Goal: Download file/media

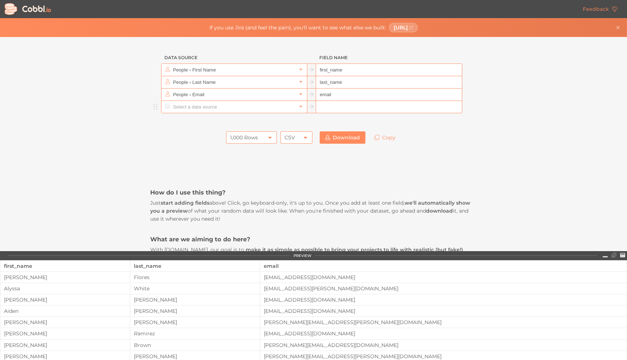
click at [207, 106] on input "text" at bounding box center [233, 107] width 125 height 12
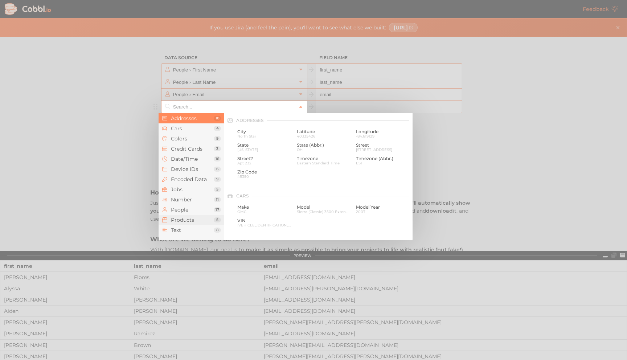
click at [184, 219] on span "Products" at bounding box center [192, 220] width 43 height 6
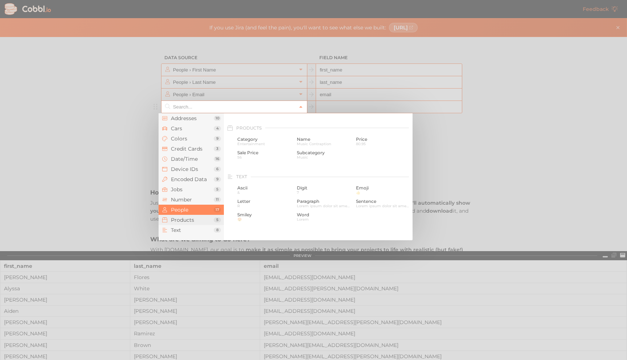
scroll to position [661, 0]
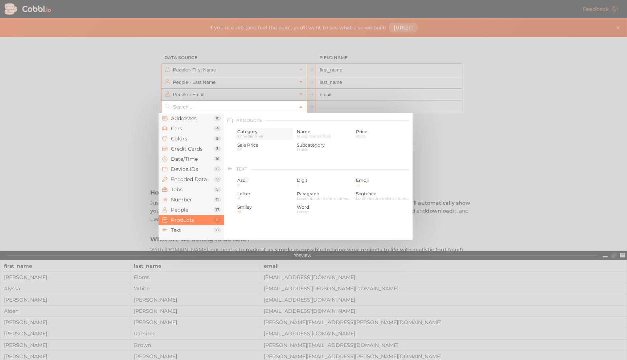
click at [251, 132] on span "Category" at bounding box center [264, 131] width 54 height 5
type input "Products › Category"
type input "category"
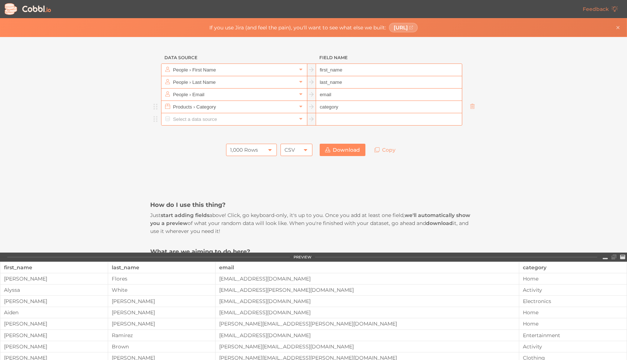
click at [206, 121] on input "text" at bounding box center [233, 119] width 125 height 12
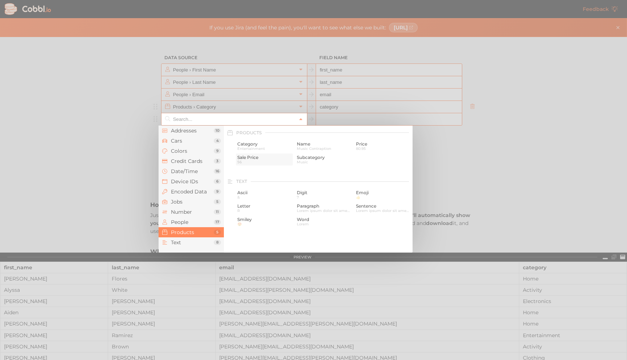
click at [246, 159] on span "Sale Price" at bounding box center [264, 157] width 54 height 5
type input "Products › Sale Price"
type input "sale_price"
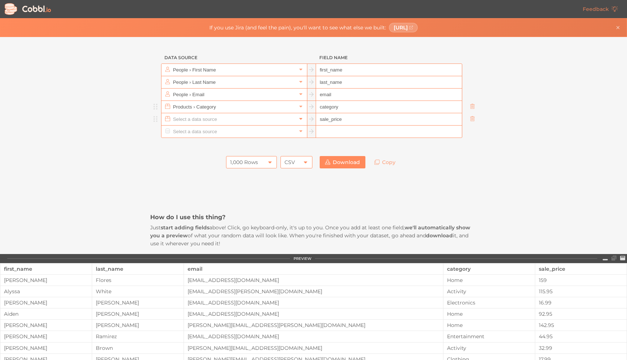
click at [299, 121] on icon at bounding box center [300, 118] width 5 height 5
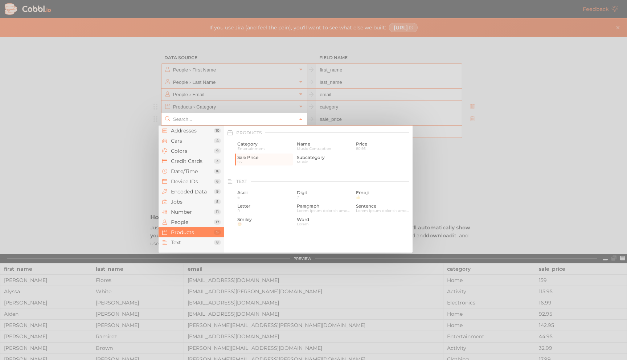
click at [108, 171] on div at bounding box center [313, 180] width 627 height 360
type input "Products › Sale Price"
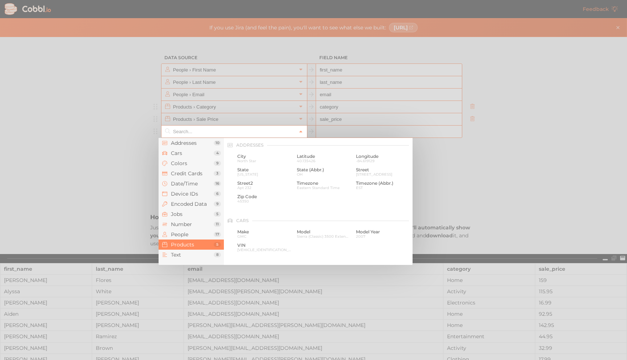
click at [220, 134] on input "text" at bounding box center [233, 132] width 125 height 12
click at [306, 158] on span "Name" at bounding box center [324, 156] width 54 height 5
type input "Products › Name"
type input "name"
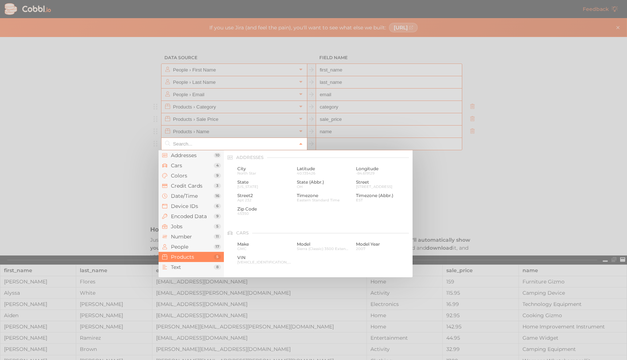
click at [191, 143] on input "text" at bounding box center [233, 144] width 125 height 12
click at [178, 158] on span "Addresses" at bounding box center [192, 155] width 43 height 6
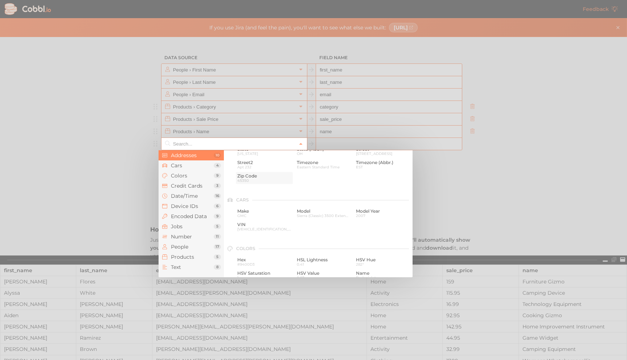
scroll to position [37, 0]
click at [179, 234] on span "Number" at bounding box center [192, 237] width 43 height 6
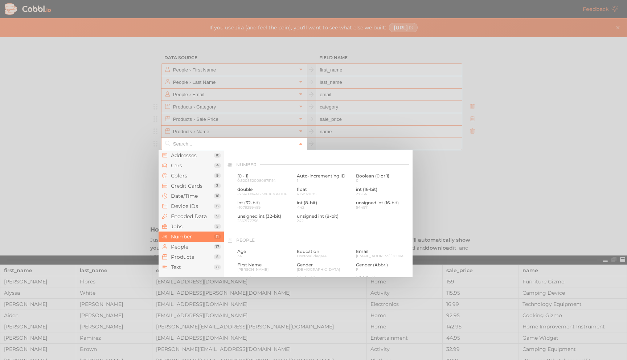
scroll to position [483, 0]
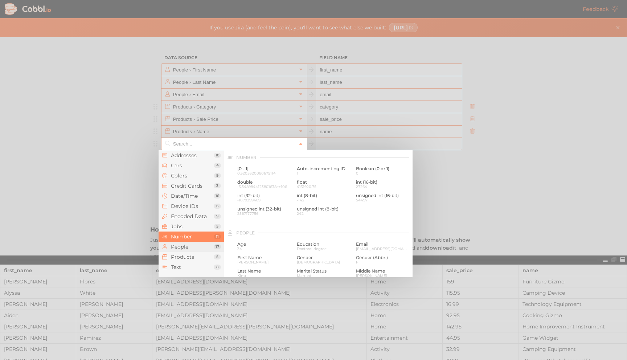
click at [178, 246] on span "People" at bounding box center [192, 247] width 43 height 6
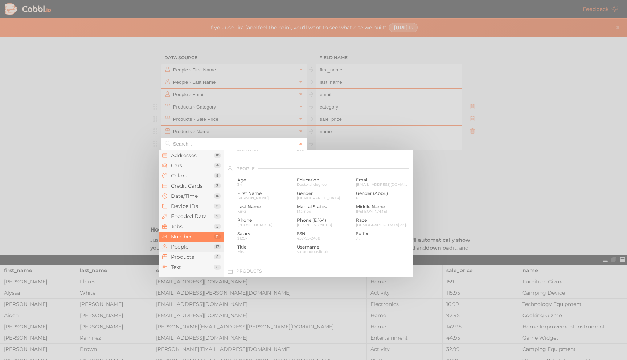
scroll to position [559, 0]
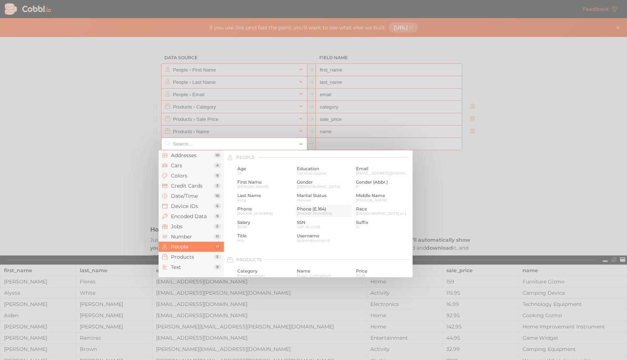
click at [306, 212] on span "[PHONE_NUMBER]" at bounding box center [324, 214] width 54 height 4
type input "People › Phone (E.164)"
type input "phone_e_164"
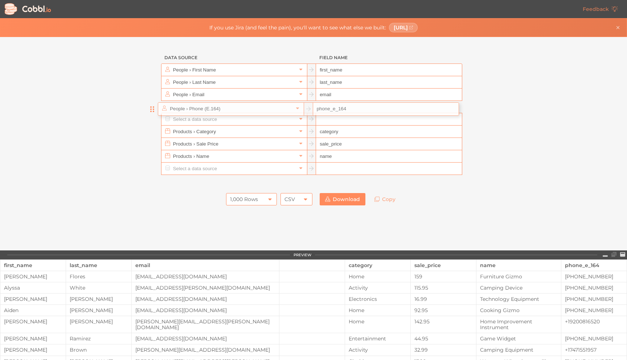
drag, startPoint x: 152, startPoint y: 157, endPoint x: 152, endPoint y: 108, distance: 48.6
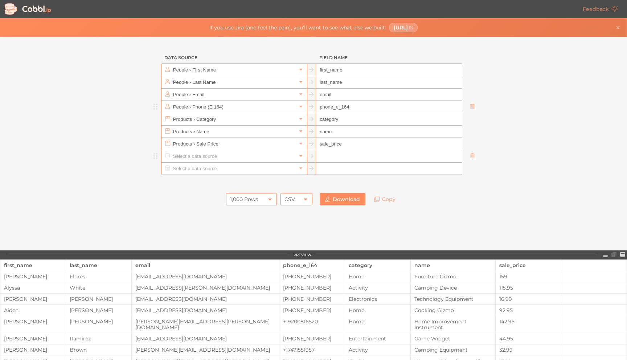
click at [179, 154] on input "text" at bounding box center [233, 156] width 125 height 12
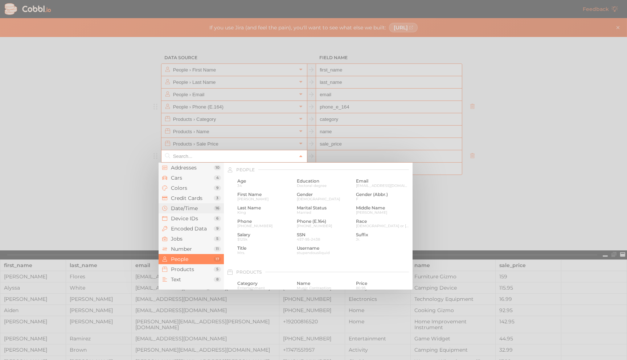
click at [181, 206] on span "Date/Time" at bounding box center [192, 208] width 43 height 6
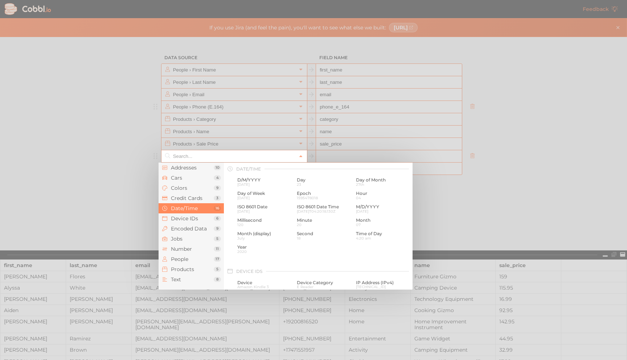
scroll to position [221, 0]
click at [371, 209] on span "M/D/YYYY" at bounding box center [383, 207] width 54 height 5
type input "Date/Time › M/D/YYYY"
type input "m/d/yyyy"
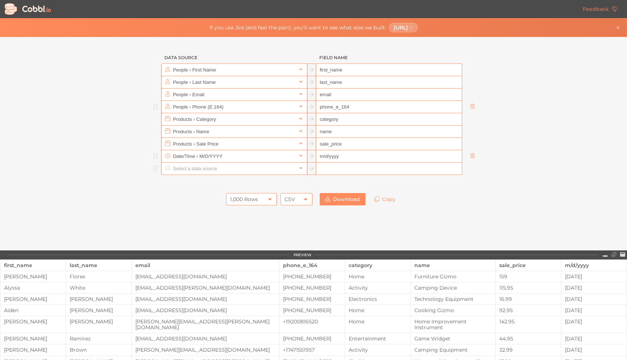
click at [171, 169] on input "text" at bounding box center [233, 169] width 125 height 12
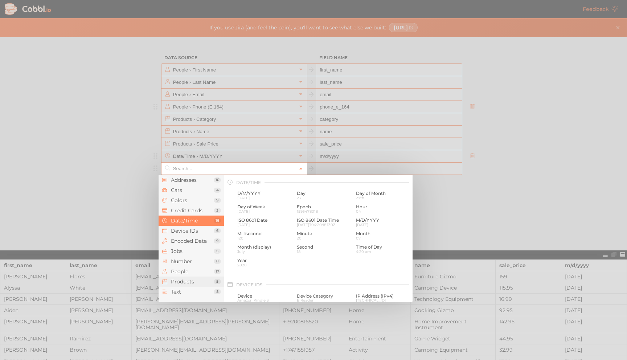
click at [171, 282] on span "Products" at bounding box center [192, 282] width 43 height 6
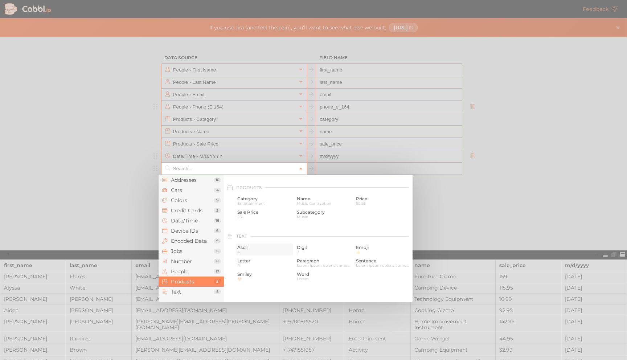
scroll to position [661, 0]
click at [185, 259] on span "Number" at bounding box center [192, 261] width 43 height 6
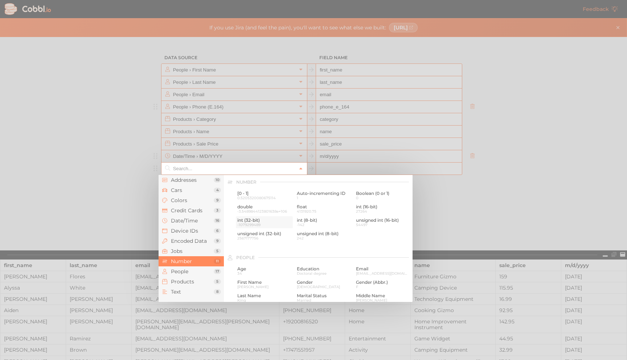
scroll to position [483, 0]
click at [364, 194] on span "Boolean (0 or 1)" at bounding box center [383, 193] width 54 height 5
type input "Number › Boolean (0 or 1)"
type input "boolean"
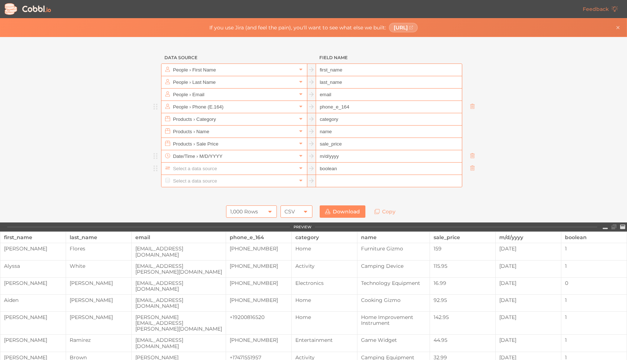
click at [240, 170] on input "text" at bounding box center [233, 169] width 125 height 12
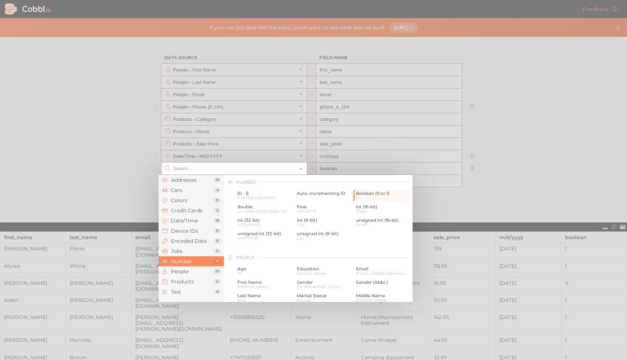
click at [126, 199] on div at bounding box center [313, 180] width 627 height 360
type input "Number › Boolean (0 or 1)"
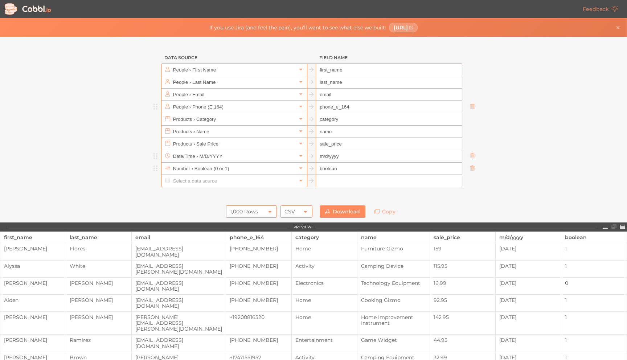
click at [335, 171] on input "boolean" at bounding box center [389, 169] width 146 height 12
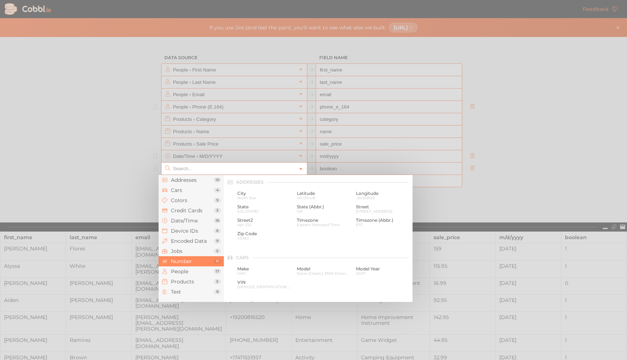
click at [299, 167] on icon at bounding box center [300, 168] width 5 height 5
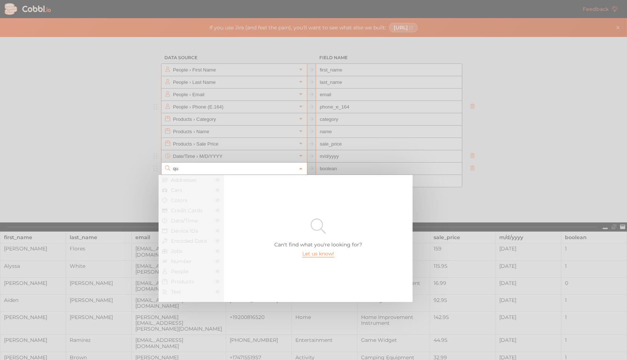
type input "q"
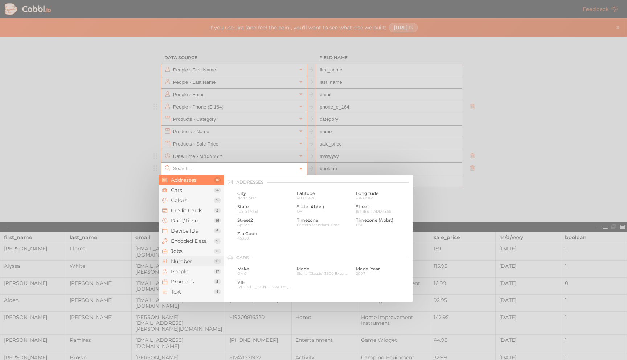
click at [182, 258] on li "Number 11" at bounding box center [191, 261] width 65 height 10
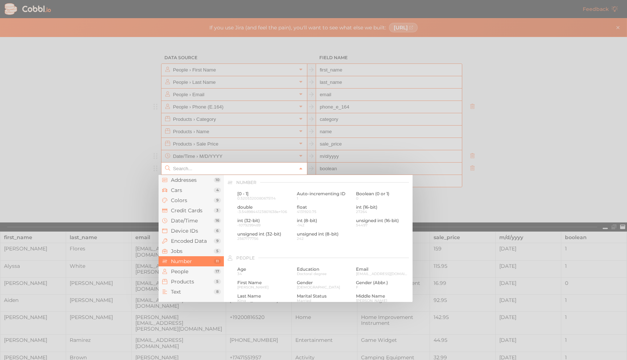
scroll to position [483, 0]
click at [329, 232] on span "unsigned int (8-bit)" at bounding box center [324, 233] width 54 height 5
type input "Number › unsigned int (8-bit)"
type input "uint8"
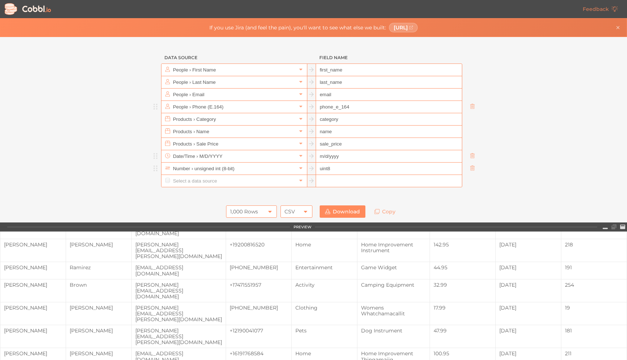
scroll to position [0, 0]
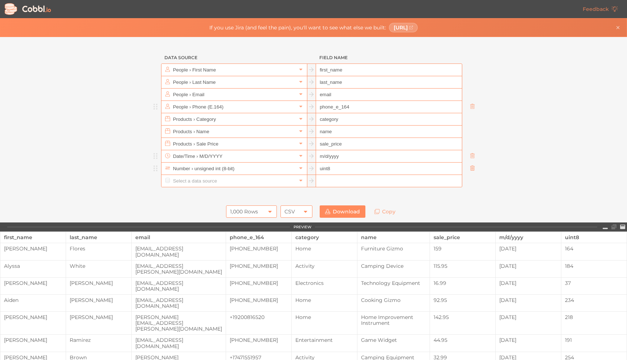
click at [470, 167] on icon at bounding box center [472, 167] width 5 height 5
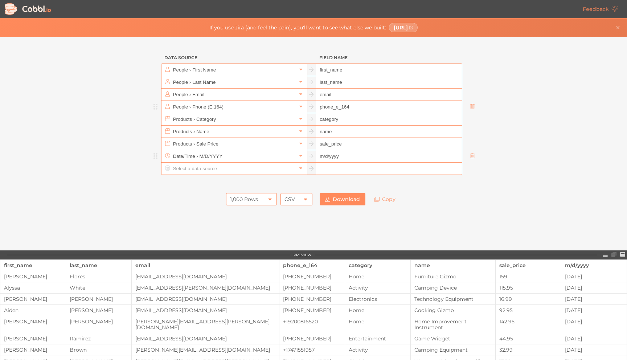
click at [267, 201] on icon at bounding box center [270, 199] width 6 height 6
click at [245, 248] on li "10,000 Rows" at bounding box center [249, 248] width 50 height 12
click at [334, 202] on link "Download" at bounding box center [343, 199] width 46 height 12
click at [381, 156] on input "m/d/yyyy" at bounding box center [389, 156] width 146 height 12
click at [331, 155] on input "m/d/yyyy" at bounding box center [389, 156] width 146 height 12
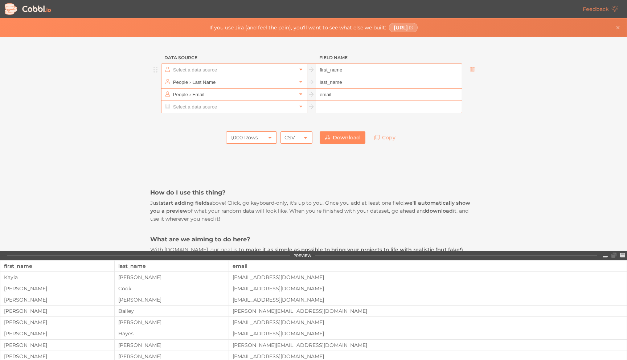
click at [299, 70] on icon at bounding box center [300, 69] width 5 height 5
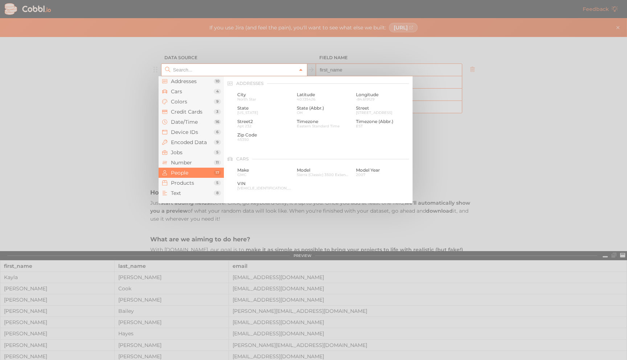
scroll to position [559, 0]
click at [74, 94] on div at bounding box center [313, 180] width 627 height 360
type input "People › First Name"
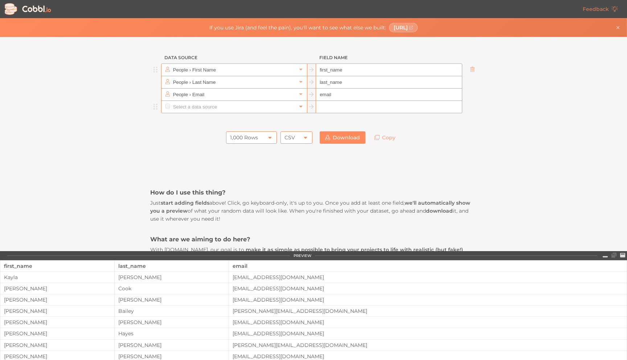
click at [300, 107] on icon at bounding box center [300, 106] width 5 height 5
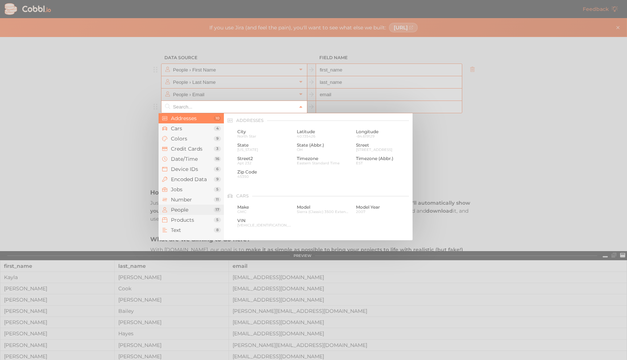
click at [186, 211] on span "People" at bounding box center [192, 210] width 43 height 6
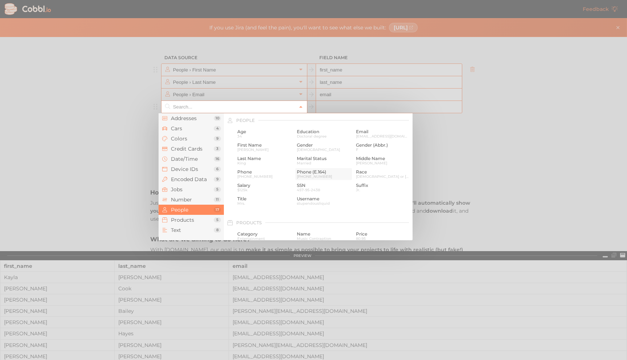
click at [309, 172] on span "Phone (E.164)" at bounding box center [324, 171] width 54 height 5
type input "People › Phone (E.164)"
type input "phone_e_164"
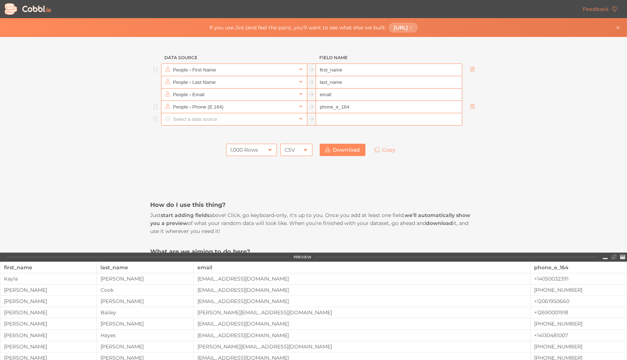
click at [215, 116] on input "text" at bounding box center [233, 119] width 125 height 12
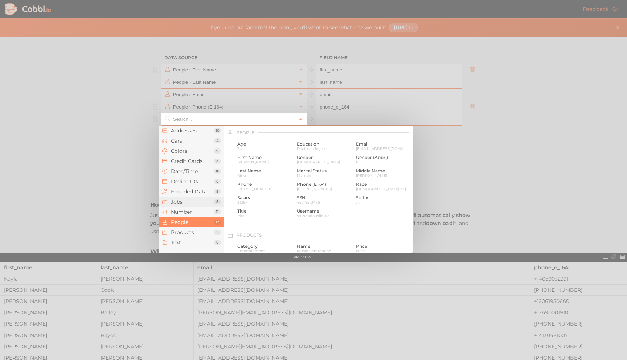
click at [185, 200] on span "Jobs" at bounding box center [192, 202] width 43 height 6
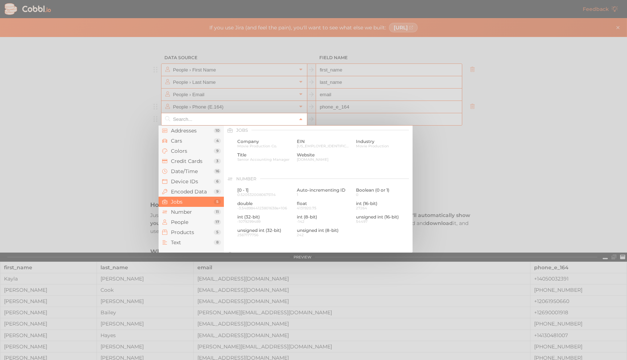
scroll to position [434, 0]
click at [260, 145] on span "Company" at bounding box center [264, 144] width 54 height 5
type input "Jobs › Company"
type input "company"
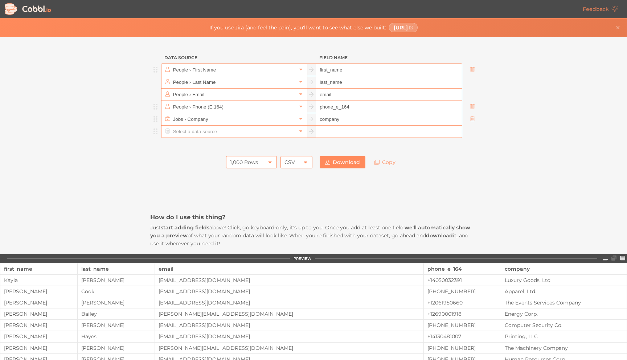
click at [204, 132] on input "text" at bounding box center [233, 132] width 125 height 12
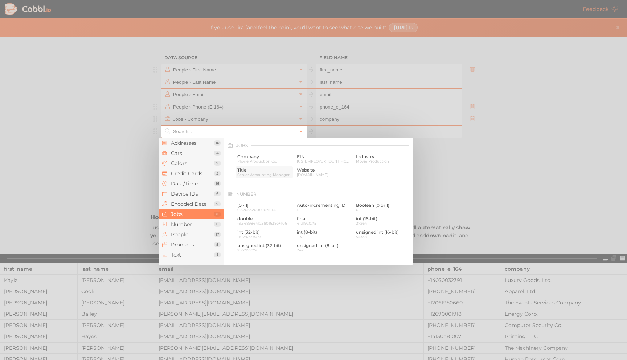
click at [254, 174] on span "Senior Accounting Manager" at bounding box center [264, 175] width 54 height 4
type input "Jobs › Title"
type input "title"
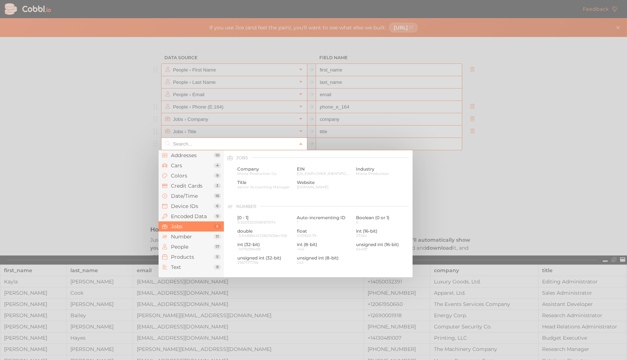
click at [196, 148] on input "text" at bounding box center [233, 144] width 125 height 12
click at [361, 168] on span "Industry" at bounding box center [383, 169] width 54 height 5
type input "Jobs › Industry"
type input "industry"
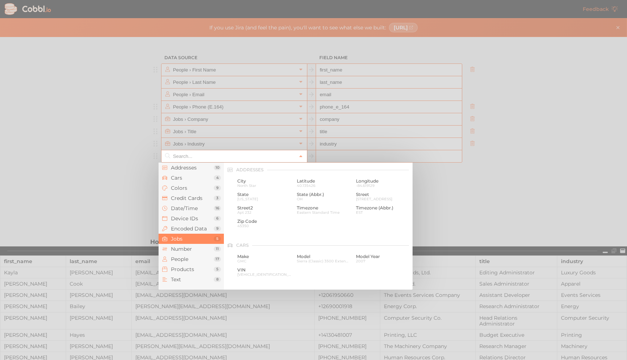
click at [197, 156] on input "text" at bounding box center [233, 156] width 125 height 12
click at [184, 178] on span "Cars" at bounding box center [192, 178] width 43 height 6
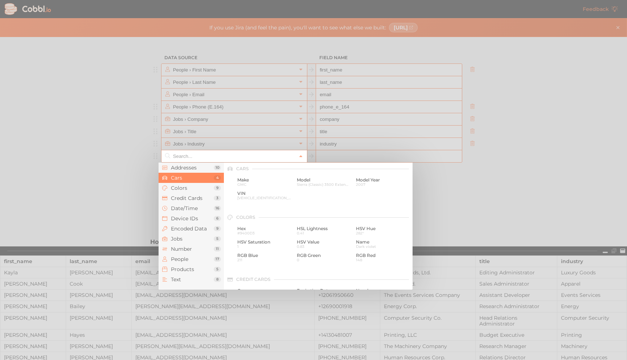
scroll to position [75, 0]
click at [249, 194] on span "VIN" at bounding box center [264, 194] width 54 height 5
type input "Cars › VIN"
type input "vin"
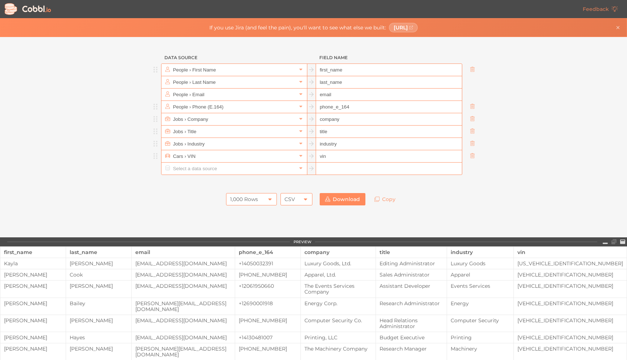
click at [268, 199] on icon at bounding box center [269, 199] width 3 height 2
click at [252, 249] on li "10,000 Rows" at bounding box center [249, 248] width 50 height 12
click at [348, 200] on link "Download" at bounding box center [343, 199] width 46 height 12
click at [470, 156] on icon at bounding box center [472, 155] width 5 height 5
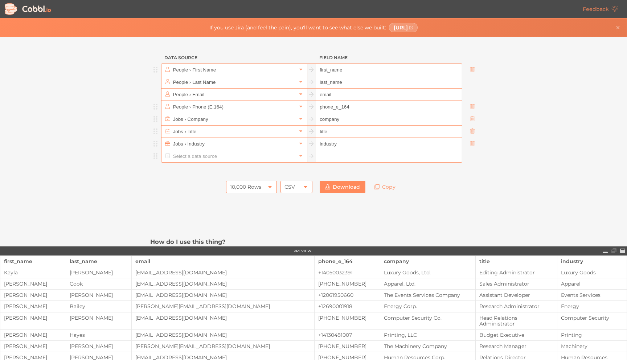
click at [265, 156] on input "text" at bounding box center [233, 156] width 125 height 12
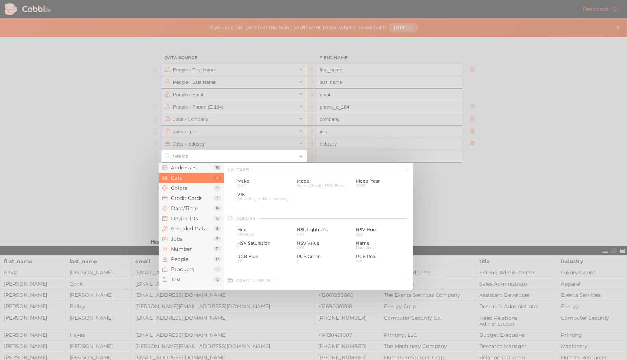
click at [116, 217] on div at bounding box center [313, 180] width 627 height 360
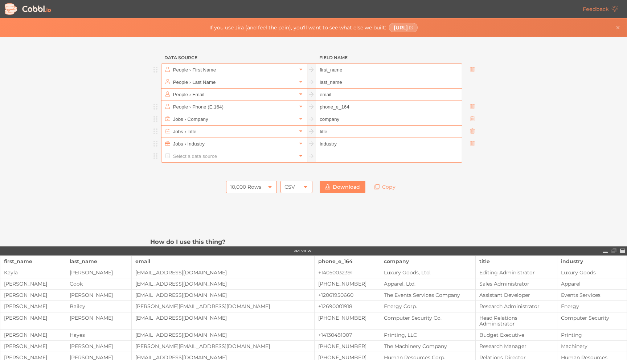
click at [298, 158] on icon at bounding box center [300, 155] width 5 height 5
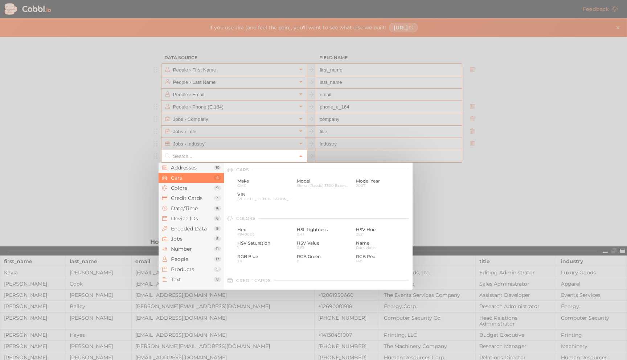
click at [98, 212] on div at bounding box center [313, 180] width 627 height 360
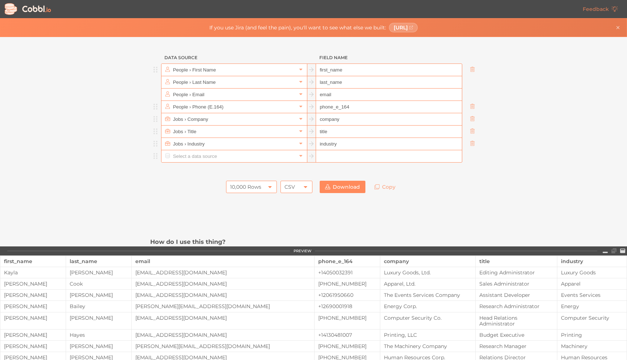
click at [340, 185] on link "Download" at bounding box center [343, 187] width 46 height 12
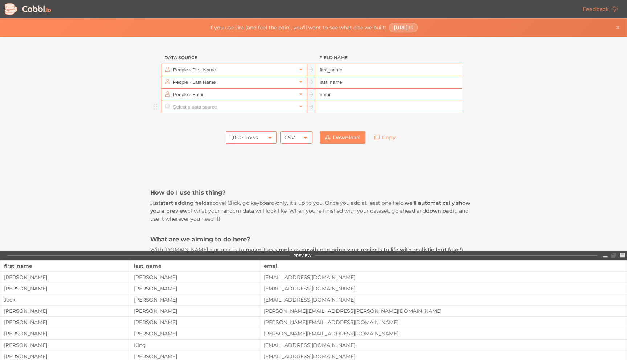
click at [208, 108] on input "text" at bounding box center [233, 107] width 125 height 12
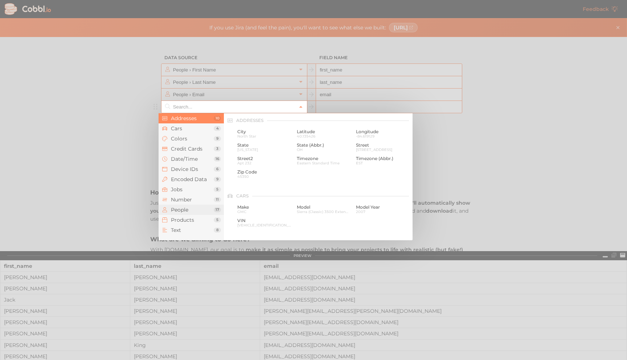
click at [182, 206] on li "People 17" at bounding box center [191, 210] width 65 height 10
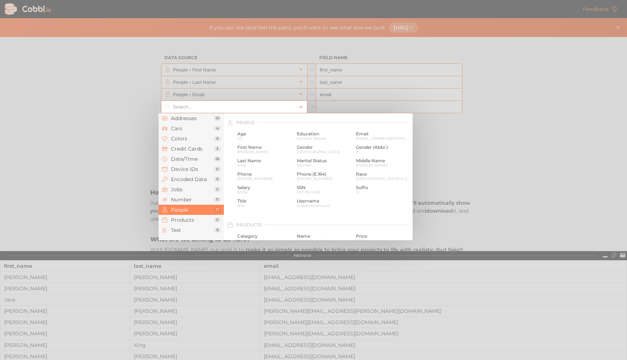
scroll to position [559, 0]
click at [299, 169] on div "Phone (E.164) +12176405442" at bounding box center [323, 174] width 57 height 12
type input "People › Phone (E.164)"
type input "phone_e_164"
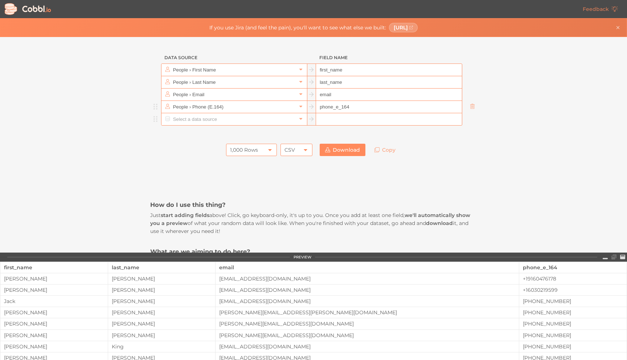
click at [269, 124] on input "text" at bounding box center [233, 119] width 125 height 12
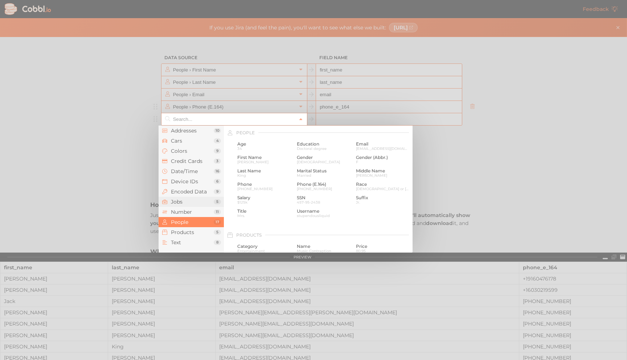
click at [195, 203] on span "Jobs" at bounding box center [192, 202] width 43 height 6
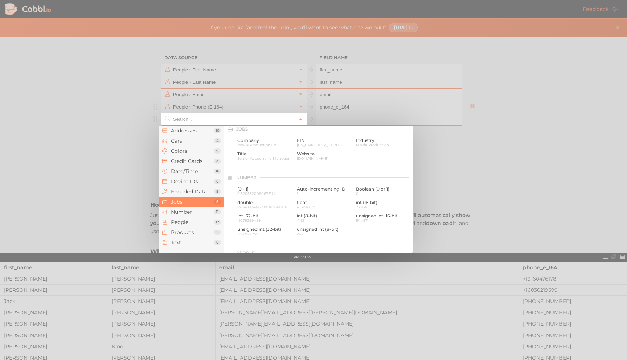
scroll to position [434, 0]
click at [255, 142] on span "Company" at bounding box center [264, 144] width 54 height 5
type input "Jobs › Company"
type input "company"
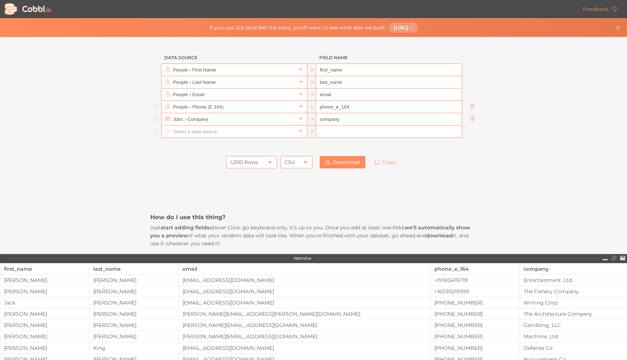
click at [187, 134] on input "text" at bounding box center [233, 132] width 125 height 12
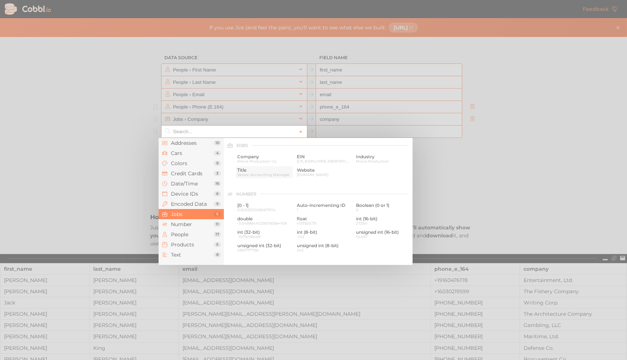
click at [255, 173] on span "Senior Accounting Manager" at bounding box center [264, 175] width 54 height 4
type input "Jobs › Title"
type input "title"
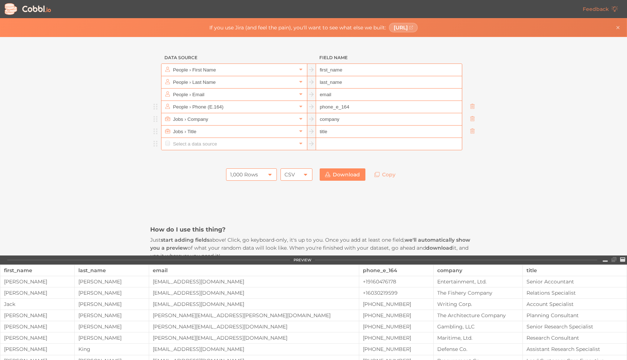
click at [193, 145] on input "text" at bounding box center [233, 144] width 125 height 12
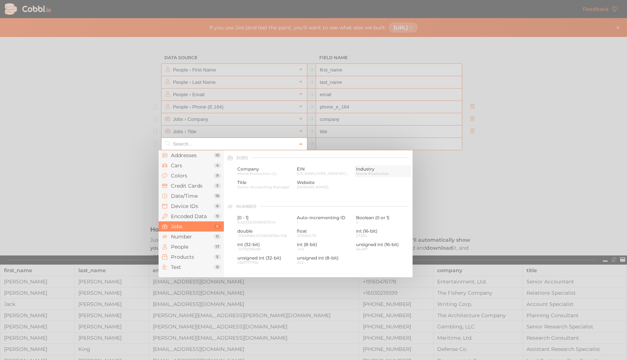
click at [363, 167] on span "Industry" at bounding box center [383, 169] width 54 height 5
type input "Jobs › Industry"
type input "industry"
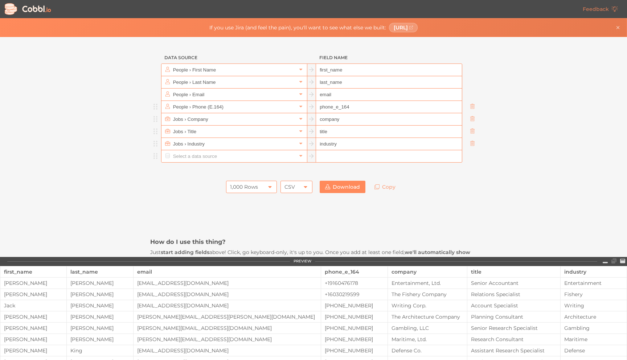
click at [225, 154] on input "text" at bounding box center [233, 156] width 125 height 12
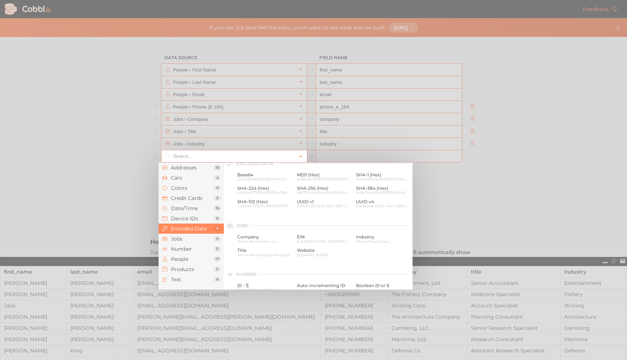
scroll to position [374, 0]
click at [115, 210] on div at bounding box center [313, 180] width 627 height 360
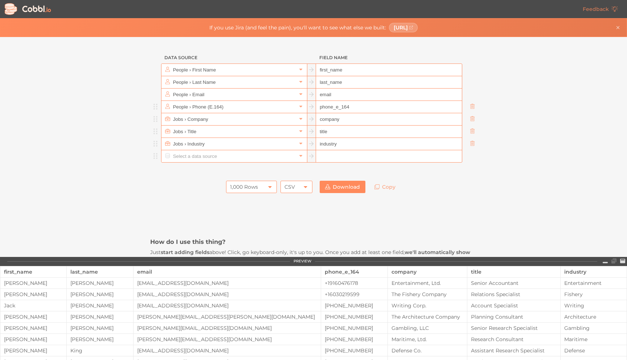
click at [273, 187] on div "1,000 Rows" at bounding box center [251, 187] width 51 height 12
click at [250, 237] on li "10,000 Rows" at bounding box center [249, 236] width 50 height 12
click at [352, 183] on link "Download" at bounding box center [343, 187] width 46 height 12
